Goal: Information Seeking & Learning: Check status

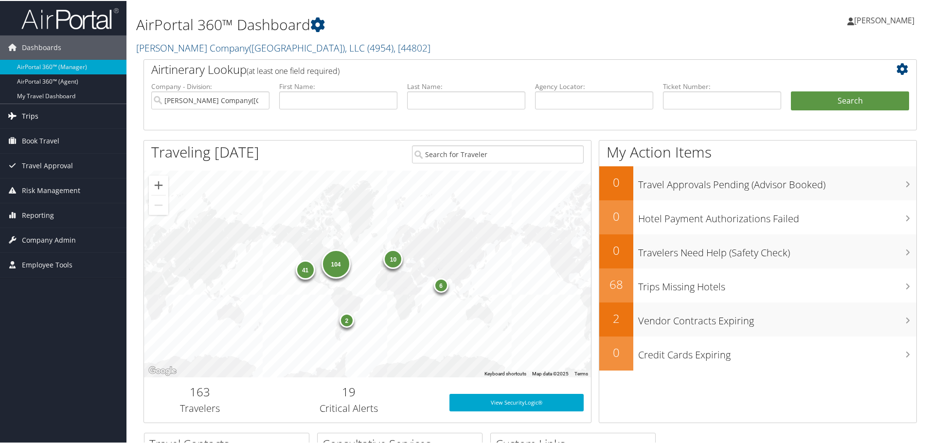
click at [37, 115] on span "Trips" at bounding box center [30, 115] width 17 height 24
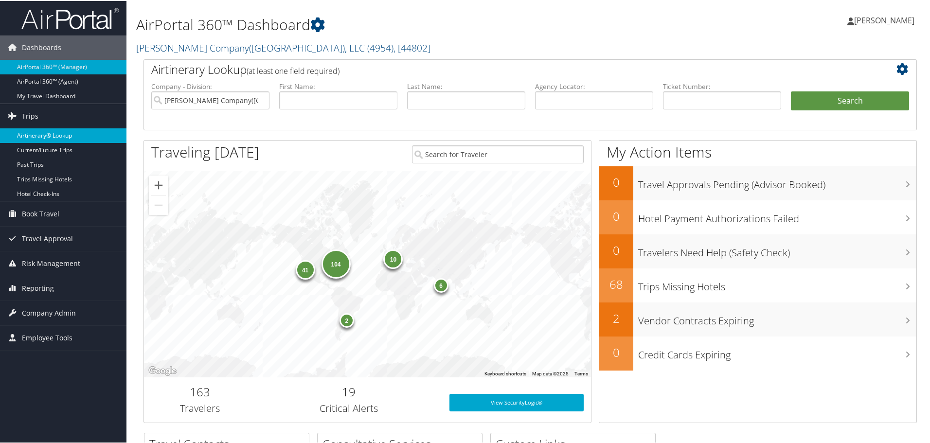
click at [41, 135] on link "Airtinerary® Lookup" at bounding box center [63, 134] width 127 height 15
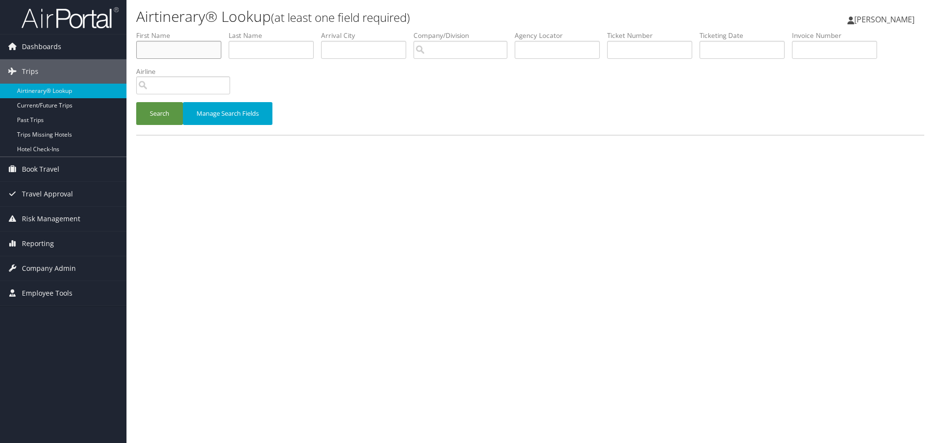
click at [179, 53] on input "text" at bounding box center [178, 50] width 85 height 18
type input "craig"
type input "frohock"
click at [136, 102] on button "Search" at bounding box center [159, 113] width 47 height 23
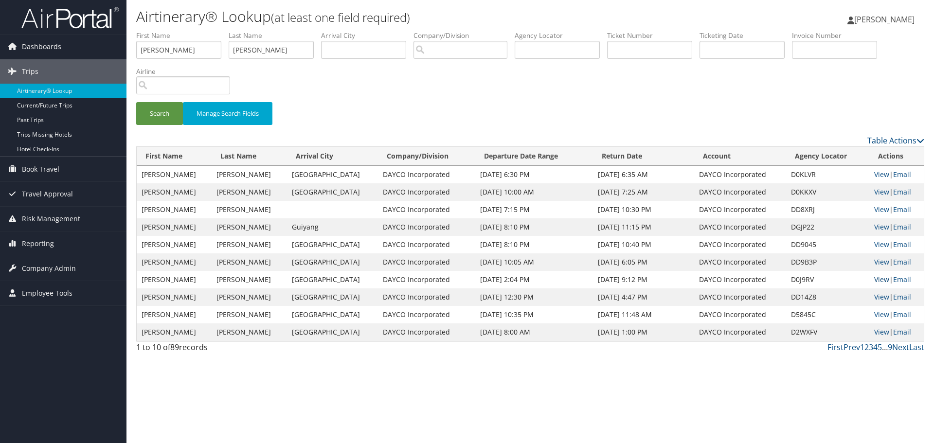
click at [874, 280] on link "View" at bounding box center [881, 279] width 15 height 9
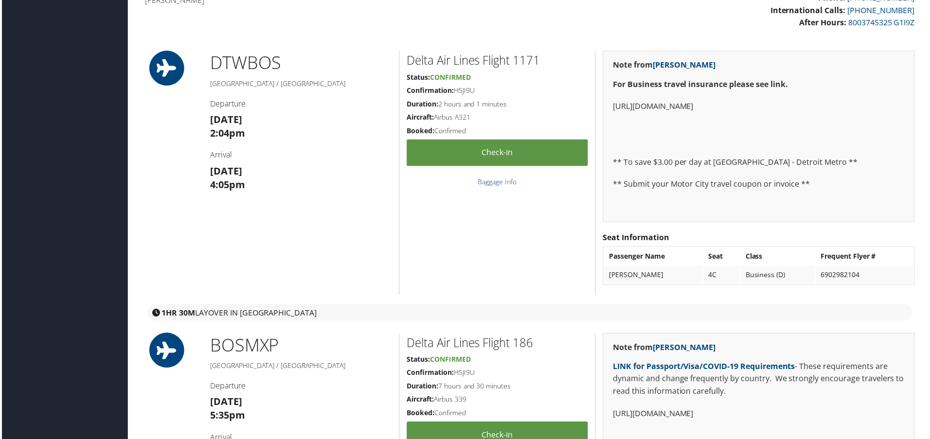
scroll to position [292, 0]
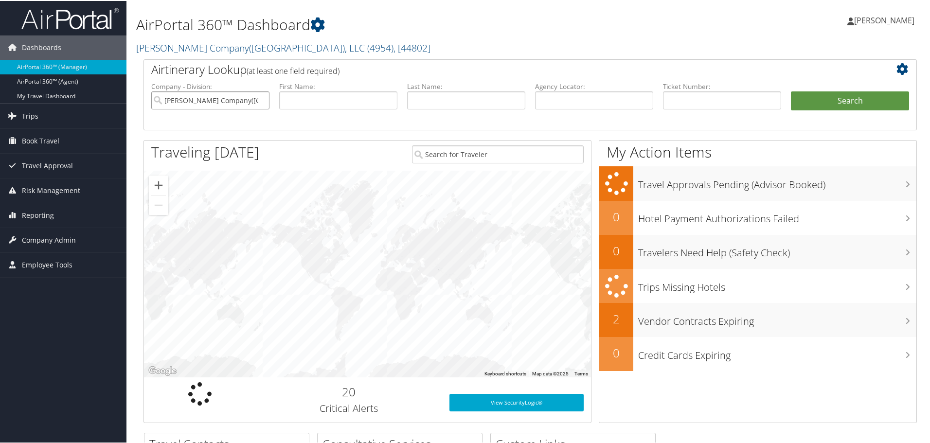
drag, startPoint x: 257, startPoint y: 101, endPoint x: 220, endPoint y: 113, distance: 38.8
click at [257, 101] on input "[PERSON_NAME] Company([GEOGRAPHIC_DATA]), LLC" at bounding box center [210, 100] width 118 height 18
click at [48, 237] on span "Company Admin" at bounding box center [49, 239] width 54 height 24
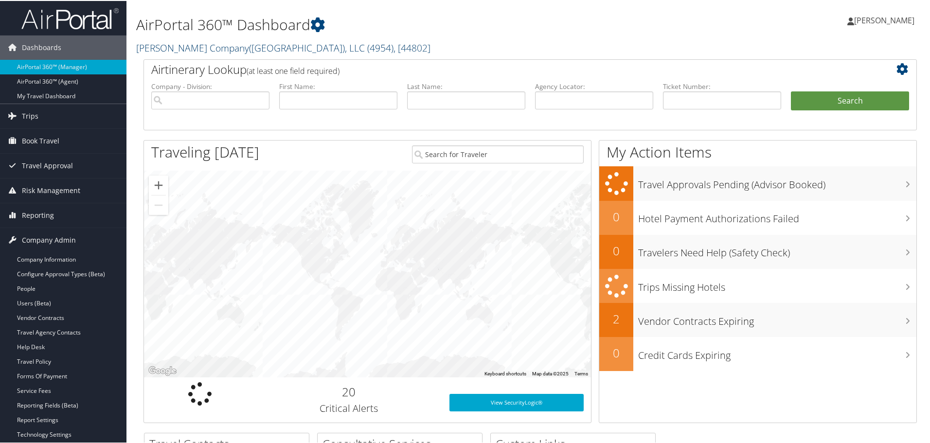
click at [394, 52] on span ", [ 44802 ]" at bounding box center [412, 46] width 37 height 13
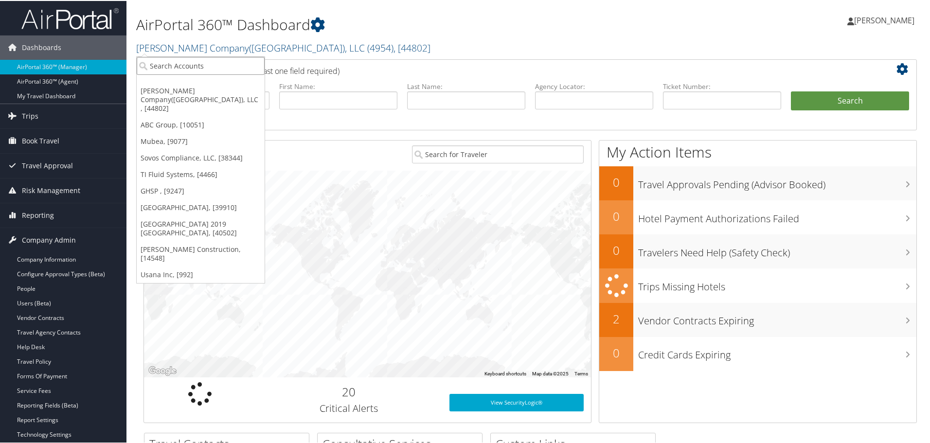
drag, startPoint x: 184, startPoint y: 64, endPoint x: 199, endPoint y: 56, distance: 16.4
click at [189, 61] on input "search" at bounding box center [201, 65] width 128 height 18
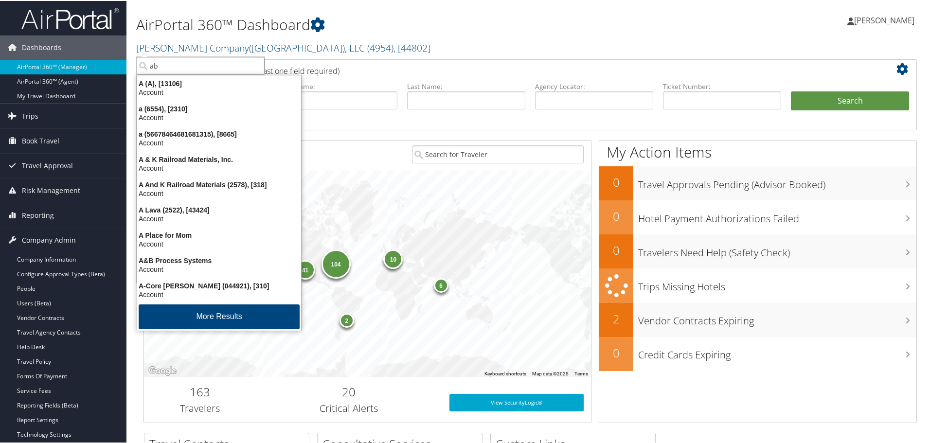
type input "abc"
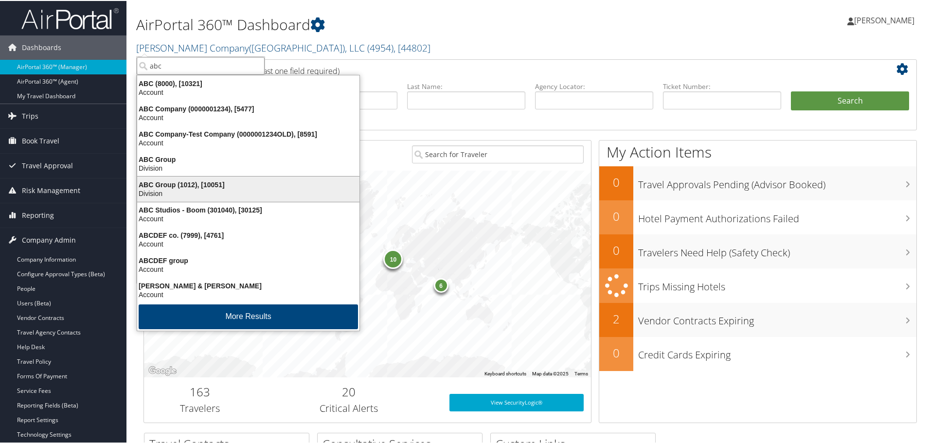
click at [188, 188] on div "ABC Group (1012), [10051]" at bounding box center [248, 184] width 234 height 9
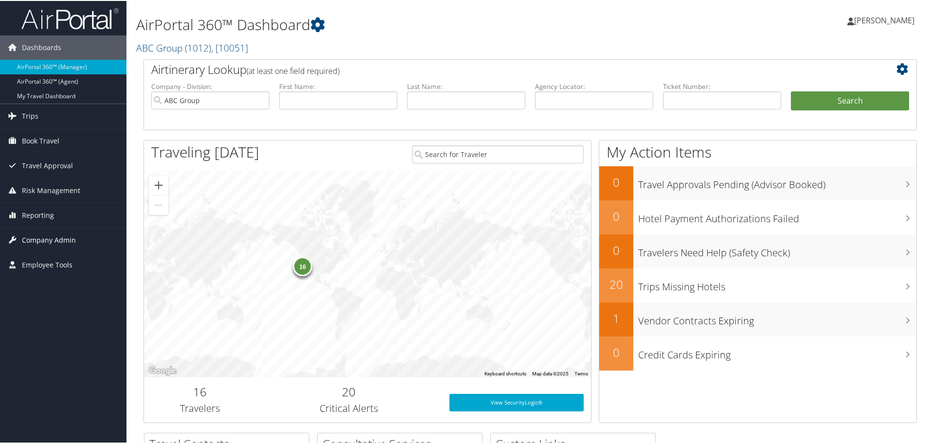
click at [49, 240] on span "Company Admin" at bounding box center [49, 239] width 54 height 24
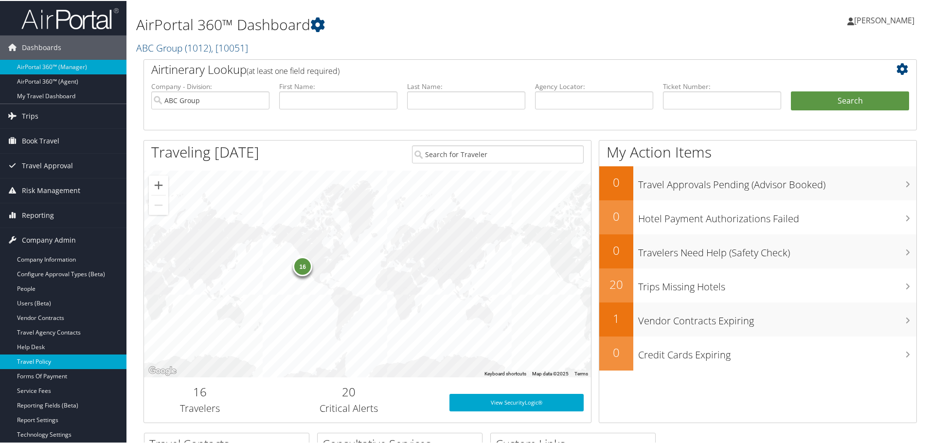
click at [43, 357] on link "Travel Policy" at bounding box center [63, 361] width 127 height 15
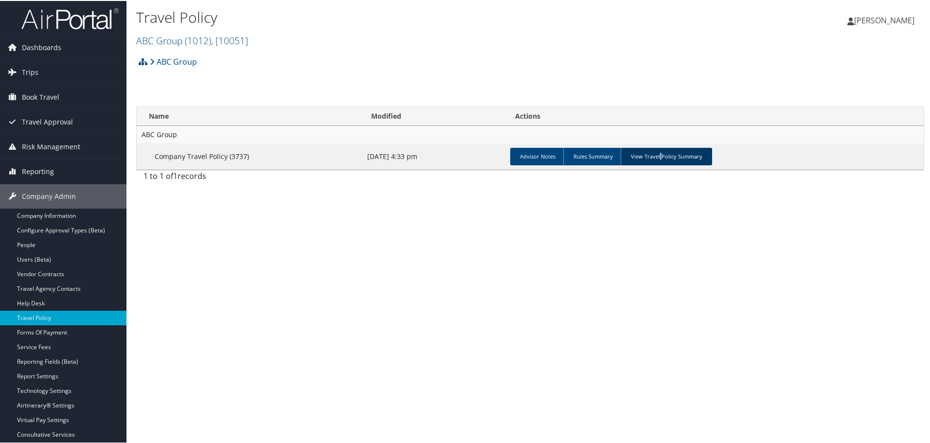
click at [658, 158] on link "View Travel Policy Summary" at bounding box center [666, 156] width 91 height 18
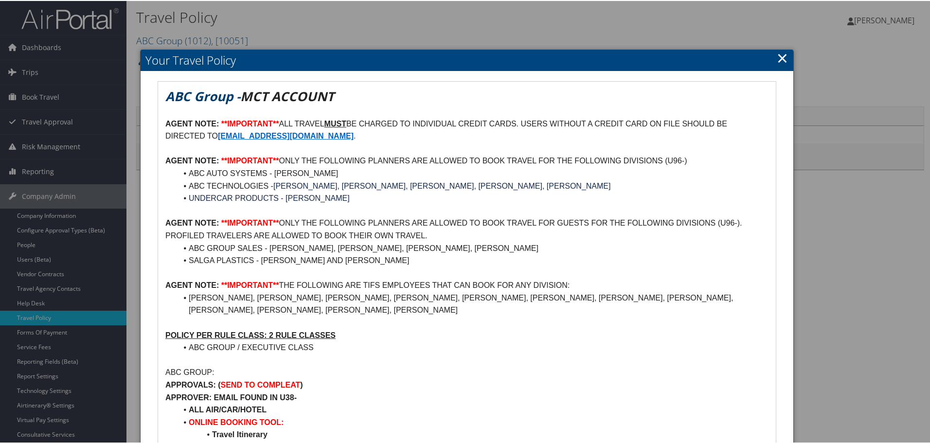
click at [30, 70] on div at bounding box center [467, 221] width 934 height 443
click at [779, 55] on link "×" at bounding box center [782, 56] width 11 height 19
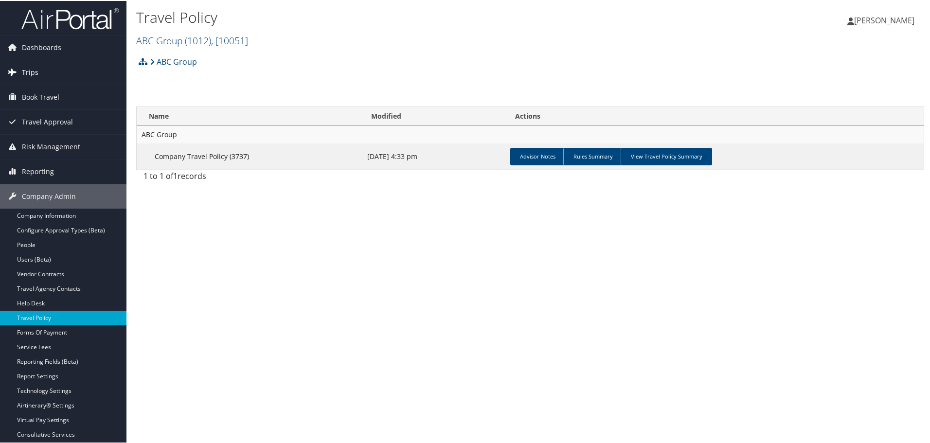
click at [39, 71] on link "Trips" at bounding box center [63, 71] width 127 height 24
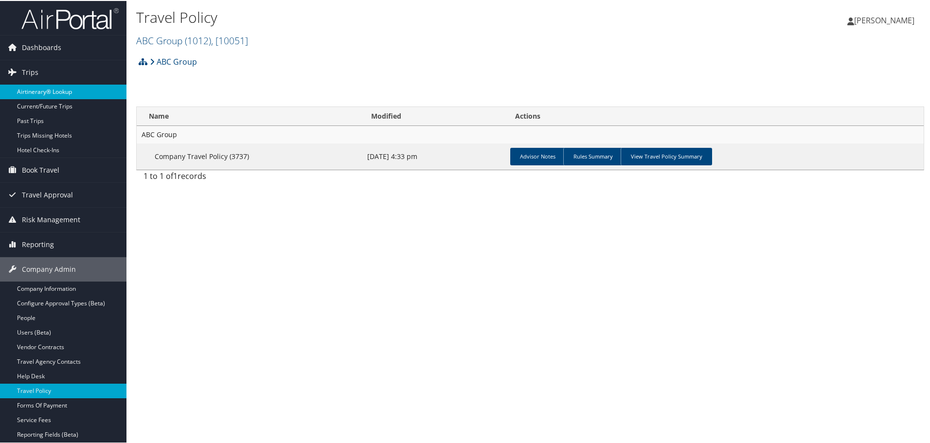
click at [50, 90] on link "Airtinerary® Lookup" at bounding box center [63, 91] width 127 height 15
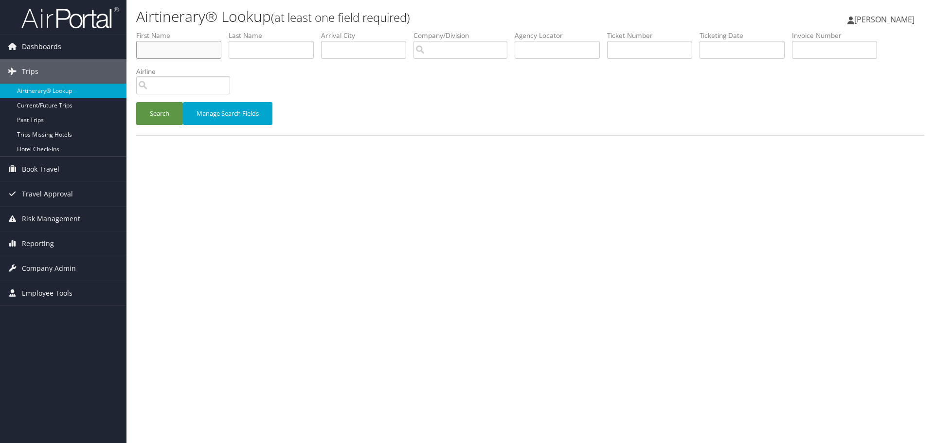
drag, startPoint x: 164, startPoint y: 41, endPoint x: 162, endPoint y: 45, distance: 5.3
click at [162, 45] on input "text" at bounding box center [178, 50] width 85 height 18
type input "[PERSON_NAME]"
type input "church"
click at [164, 112] on button "Search" at bounding box center [159, 113] width 47 height 23
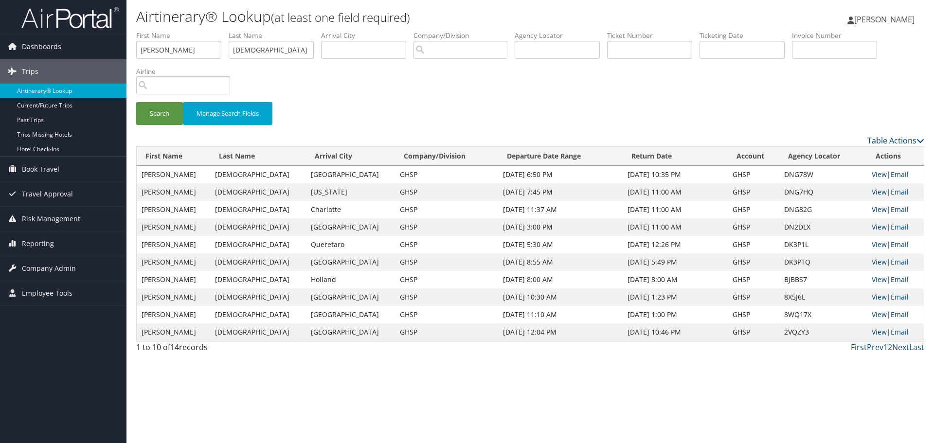
click at [874, 211] on link "View" at bounding box center [879, 209] width 15 height 9
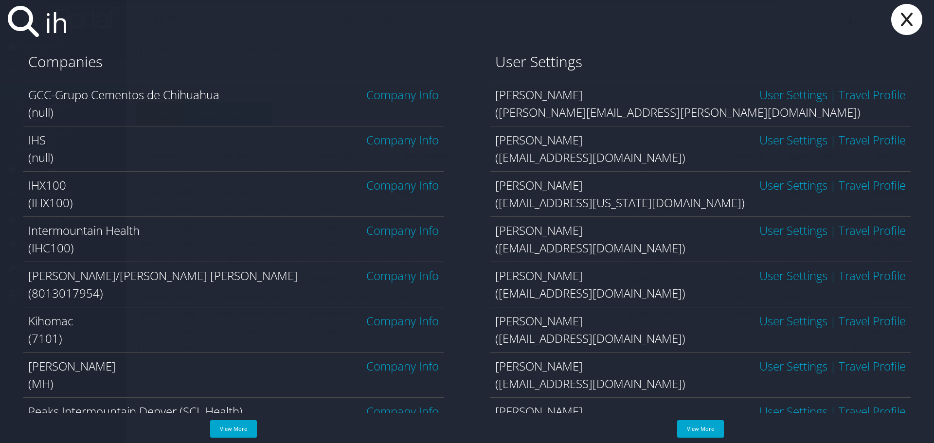
click at [157, 245] on div "(IHC100)" at bounding box center [233, 248] width 411 height 18
drag, startPoint x: 86, startPoint y: 26, endPoint x: 91, endPoint y: 17, distance: 10.9
click at [86, 23] on input "ih" at bounding box center [408, 22] width 735 height 45
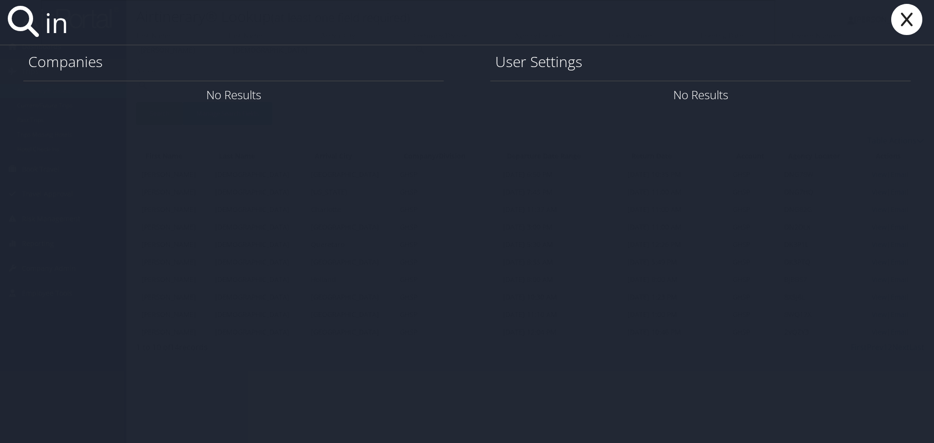
type input "i"
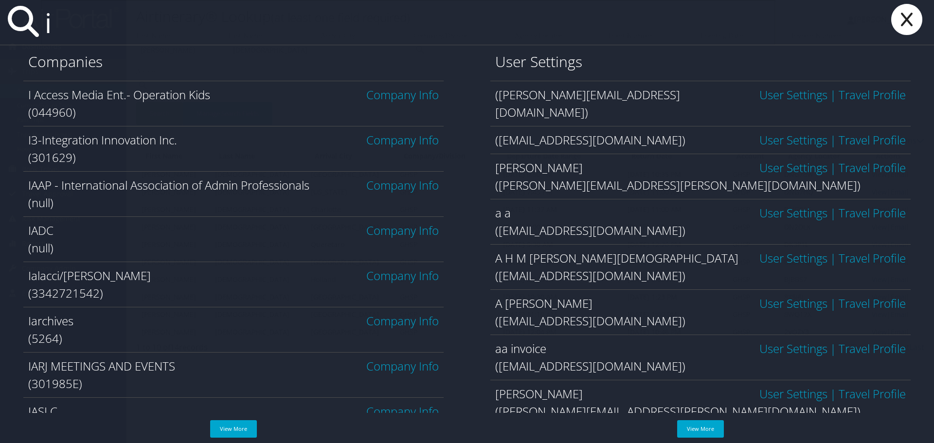
type input "ih"
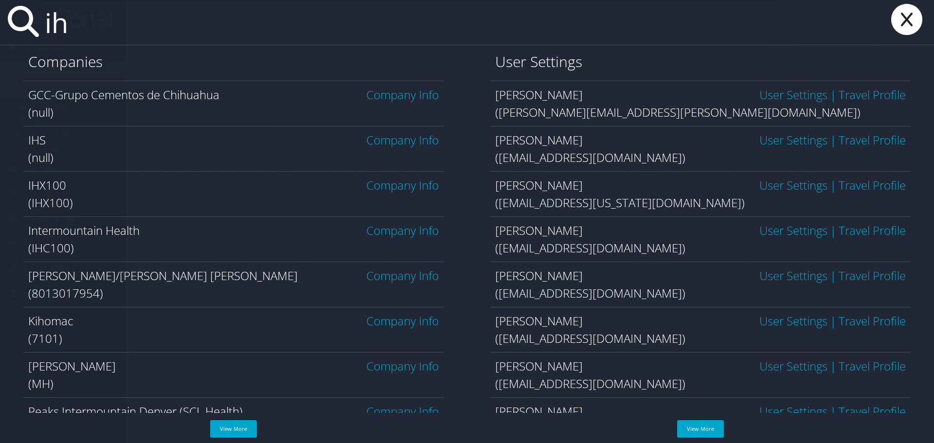
click at [394, 234] on link "Company Info" at bounding box center [402, 230] width 73 height 16
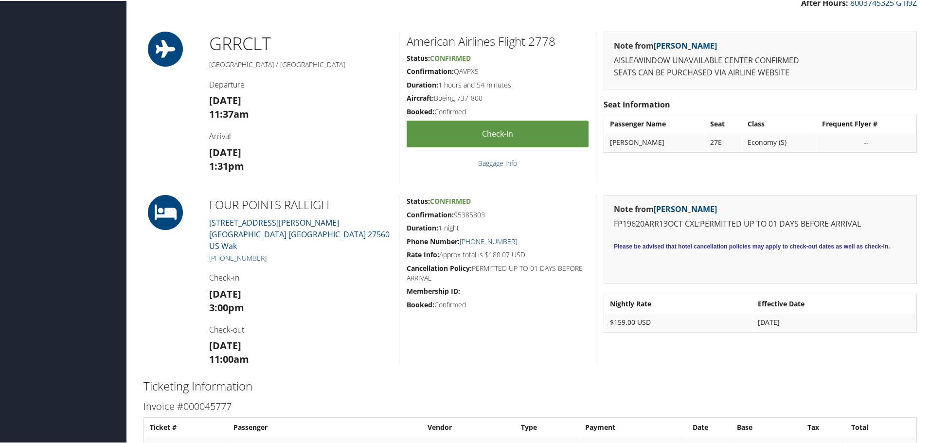
scroll to position [341, 0]
